Goal: Task Accomplishment & Management: Manage account settings

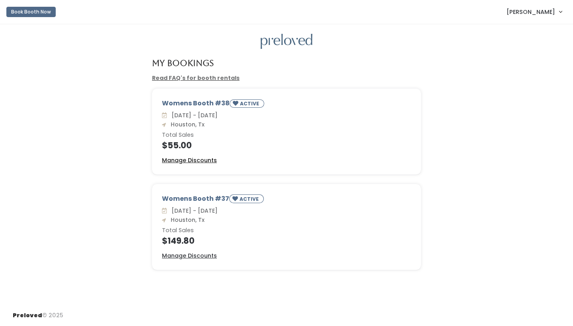
click at [203, 159] on u "Manage Discounts" at bounding box center [189, 160] width 55 height 8
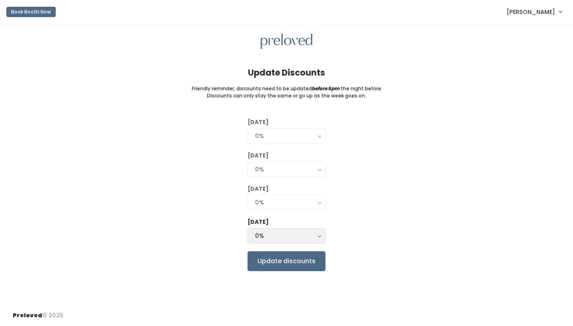
click at [320, 234] on button "0%" at bounding box center [287, 235] width 78 height 15
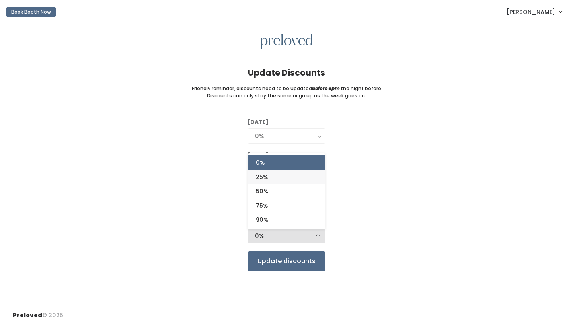
click at [262, 174] on span "25%" at bounding box center [262, 177] width 12 height 9
select select "25%"
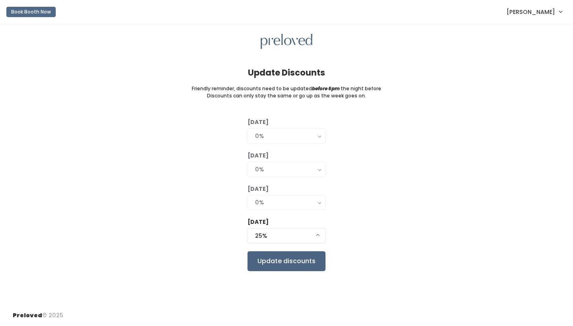
click at [300, 260] on input "Update discounts" at bounding box center [287, 262] width 78 height 20
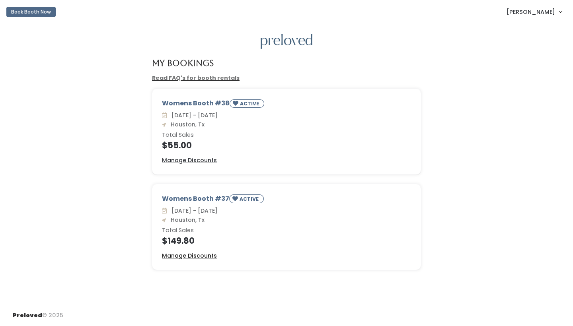
click at [203, 253] on u "Manage Discounts" at bounding box center [189, 256] width 55 height 8
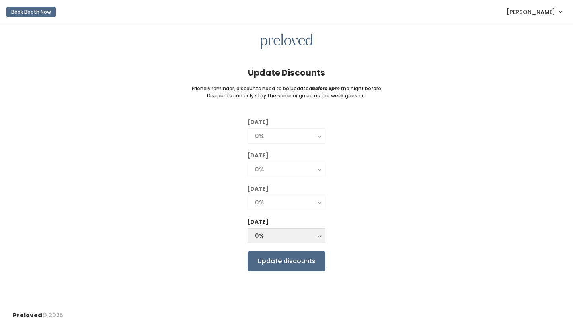
click at [320, 232] on button "0%" at bounding box center [287, 235] width 78 height 15
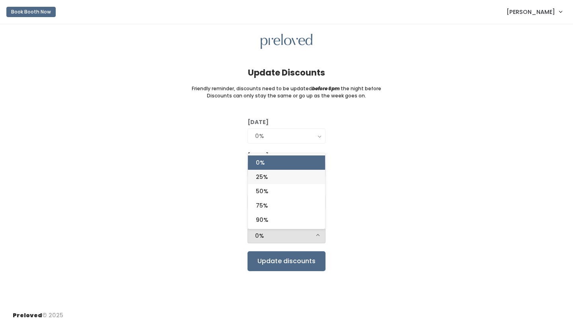
click at [273, 175] on link "25%" at bounding box center [286, 177] width 77 height 14
select select "25%"
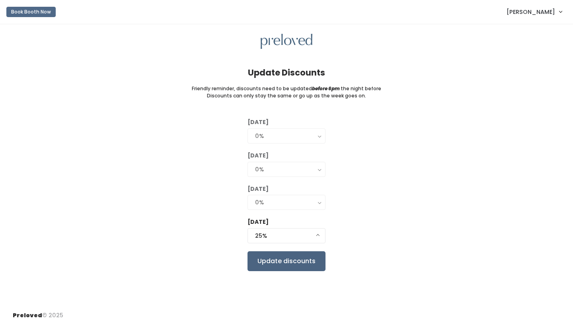
click at [288, 260] on input "Update discounts" at bounding box center [287, 262] width 78 height 20
